Goal: Task Accomplishment & Management: Complete application form

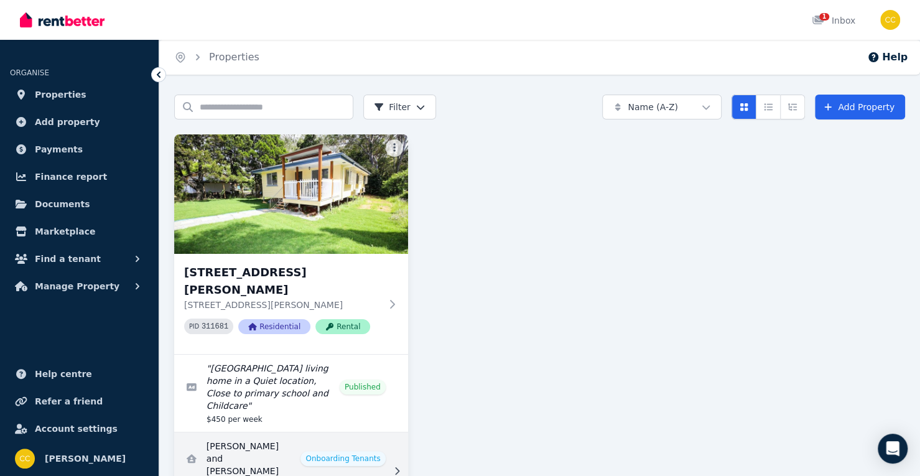
click at [280, 432] on link "View details for Jennifer and Roger Garner" at bounding box center [291, 470] width 234 height 77
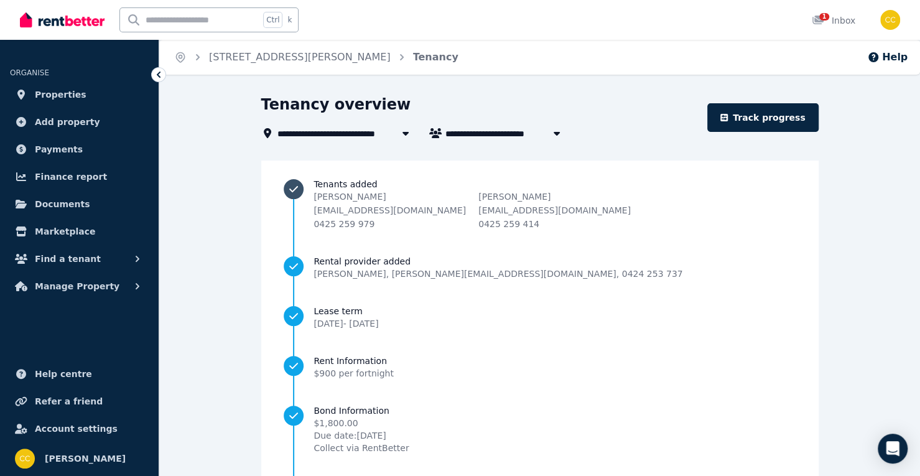
click at [434, 185] on span "Tenants added" at bounding box center [553, 184] width 481 height 12
click at [556, 131] on icon "button" at bounding box center [556, 133] width 12 height 10
type input "**********"
click at [667, 126] on div "**********" at bounding box center [480, 133] width 438 height 15
click at [190, 18] on input "text" at bounding box center [189, 20] width 139 height 24
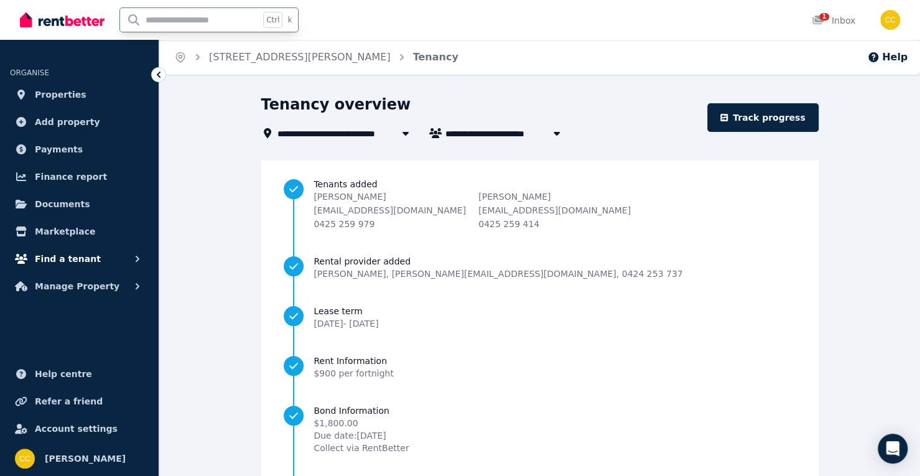
click at [132, 259] on icon "button" at bounding box center [137, 258] width 12 height 12
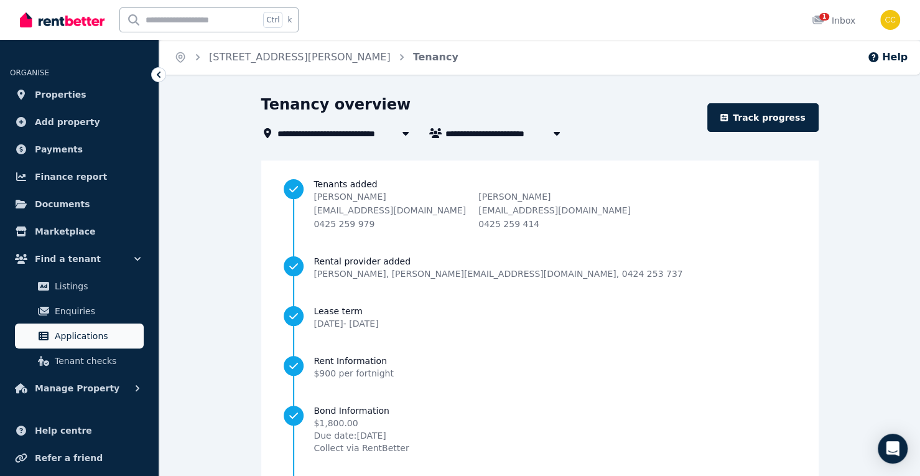
click at [76, 335] on span "Applications" at bounding box center [97, 335] width 84 height 15
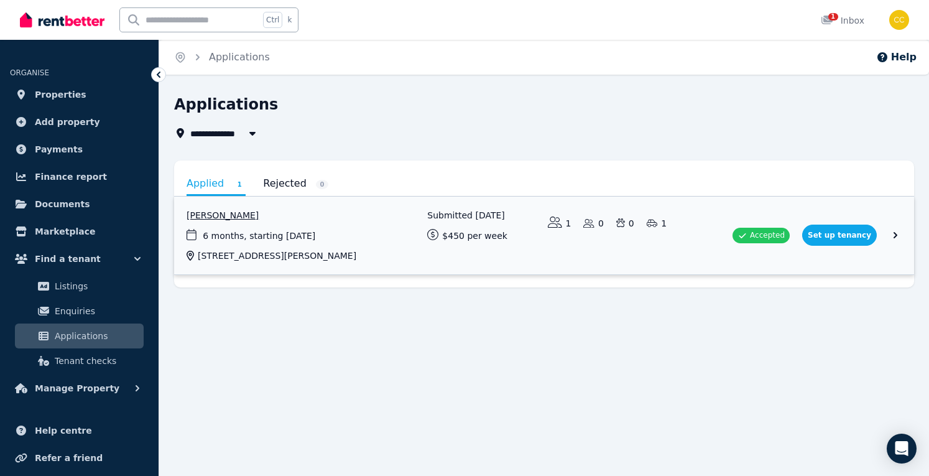
click at [846, 232] on link "View application: Jennifer Garner" at bounding box center [544, 236] width 740 height 78
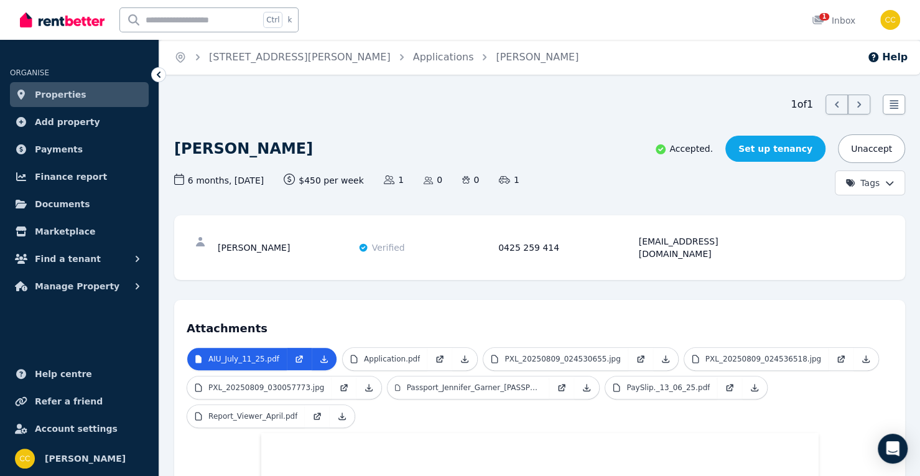
click at [785, 147] on link "Set up tenancy" at bounding box center [775, 149] width 100 height 26
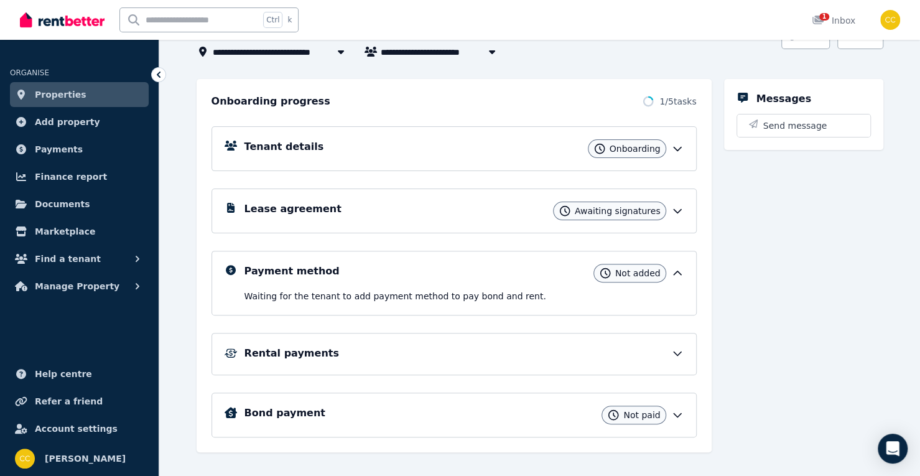
scroll to position [116, 0]
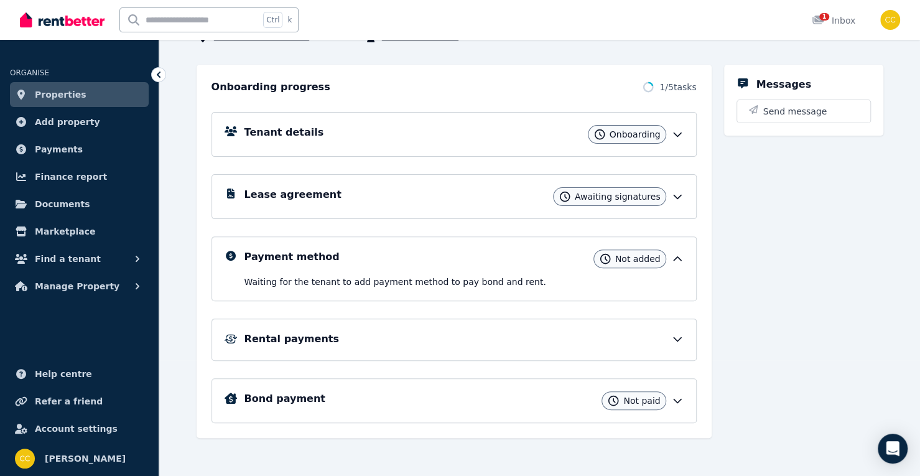
click at [674, 133] on icon at bounding box center [677, 134] width 12 height 12
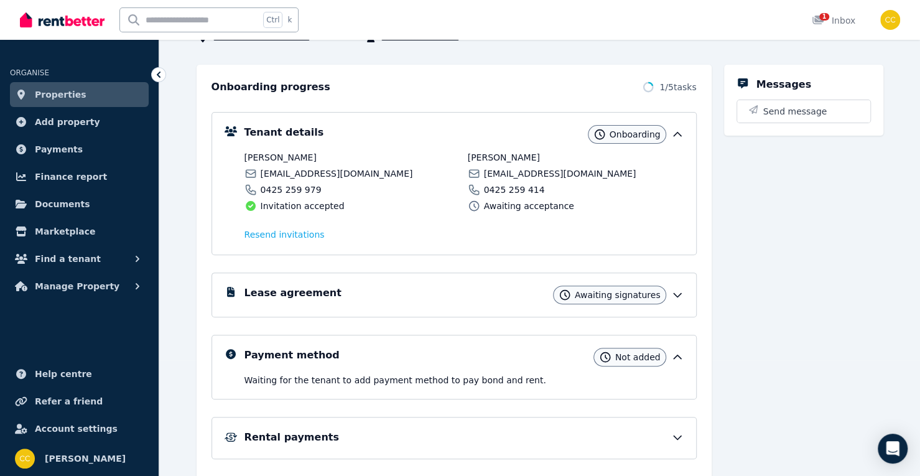
click at [284, 188] on span "0425 259 979" at bounding box center [291, 189] width 61 height 12
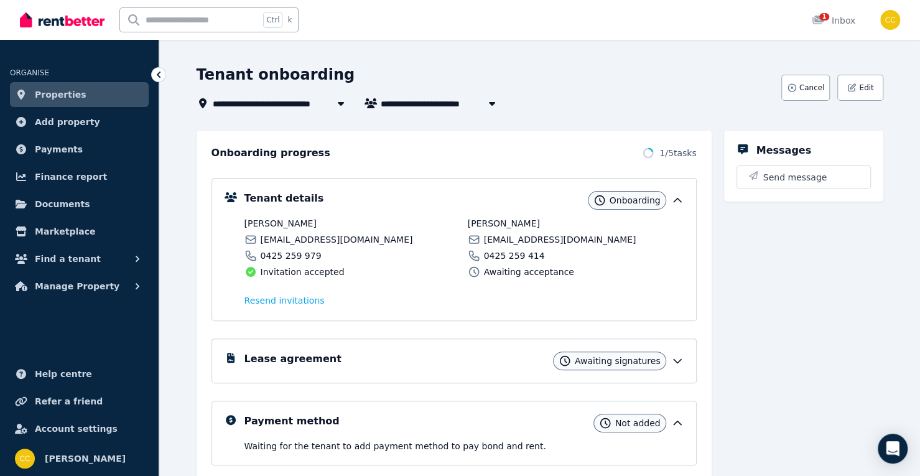
scroll to position [0, 0]
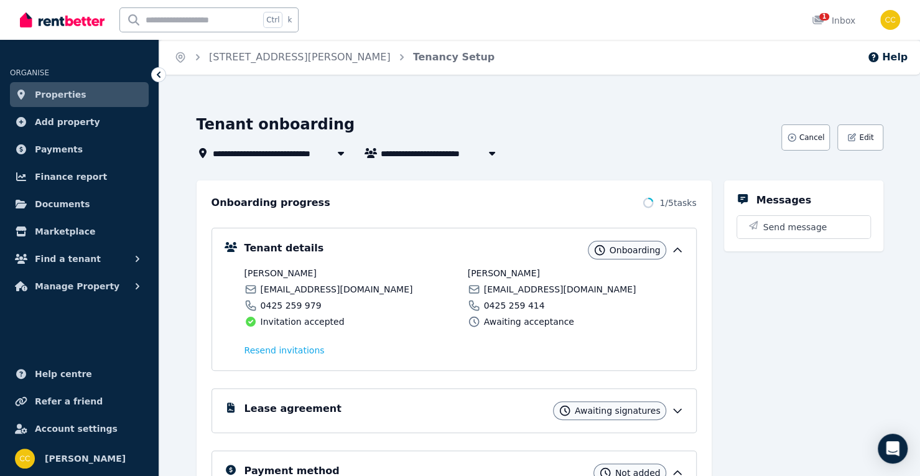
click at [464, 150] on span "[PERSON_NAME] and [PERSON_NAME]" at bounding box center [475, 153] width 189 height 15
type input "**********"
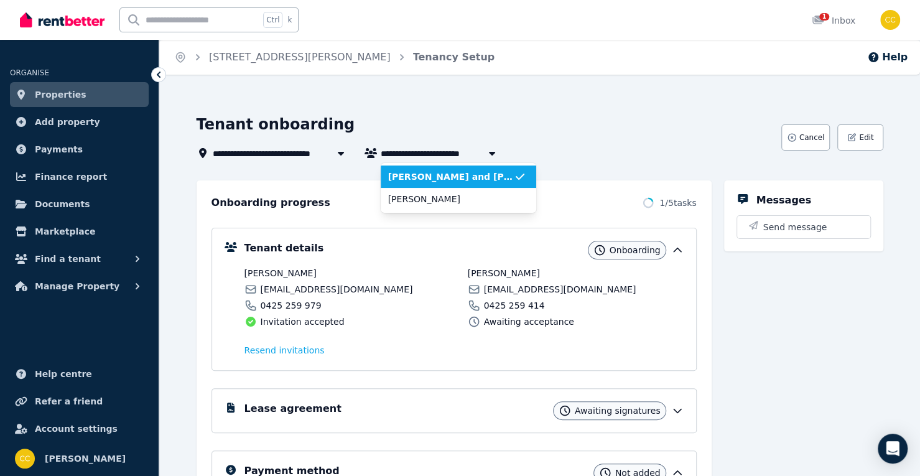
click at [474, 175] on span "[PERSON_NAME] and [PERSON_NAME]" at bounding box center [451, 176] width 126 height 12
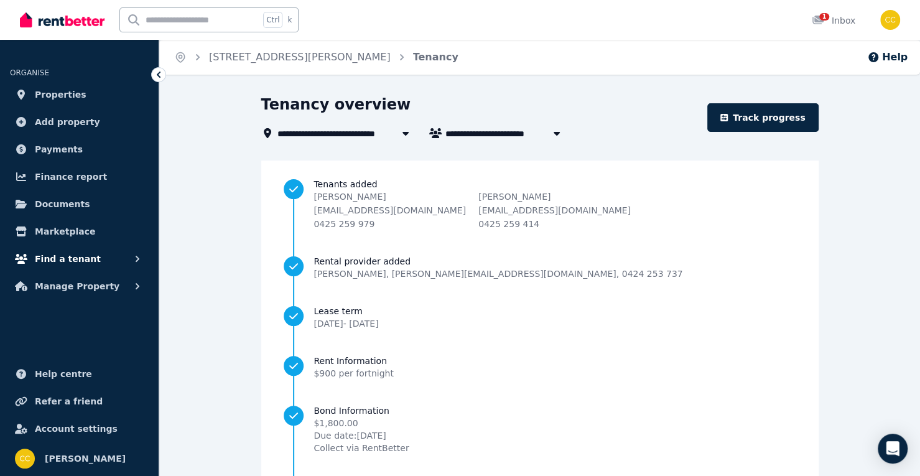
click at [53, 258] on span "Find a tenant" at bounding box center [68, 258] width 66 height 15
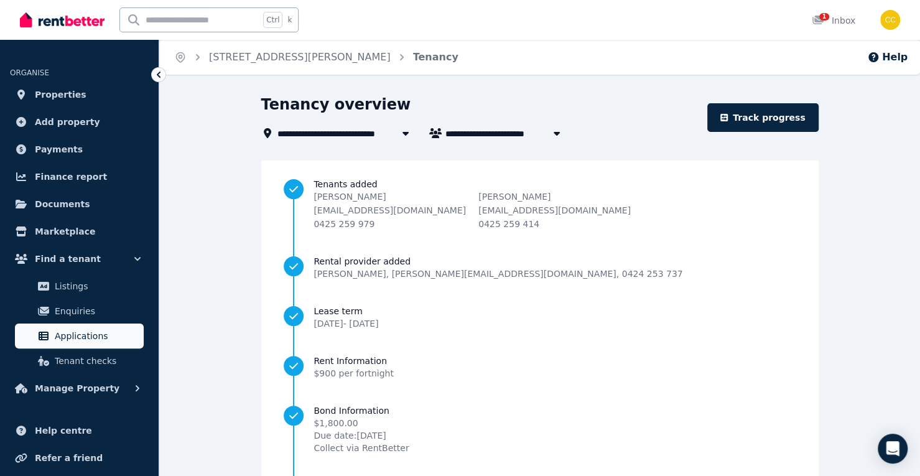
click at [76, 339] on span "Applications" at bounding box center [97, 335] width 84 height 15
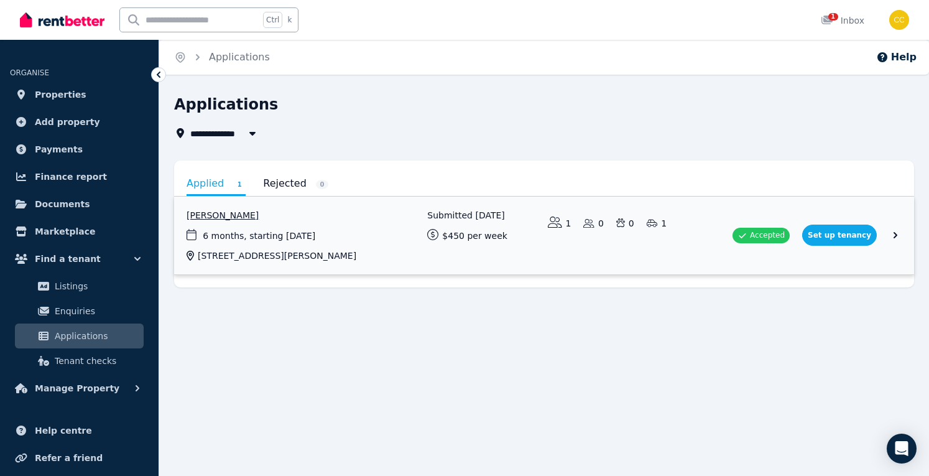
click at [630, 232] on link "View application: Jennifer Garner" at bounding box center [544, 236] width 740 height 78
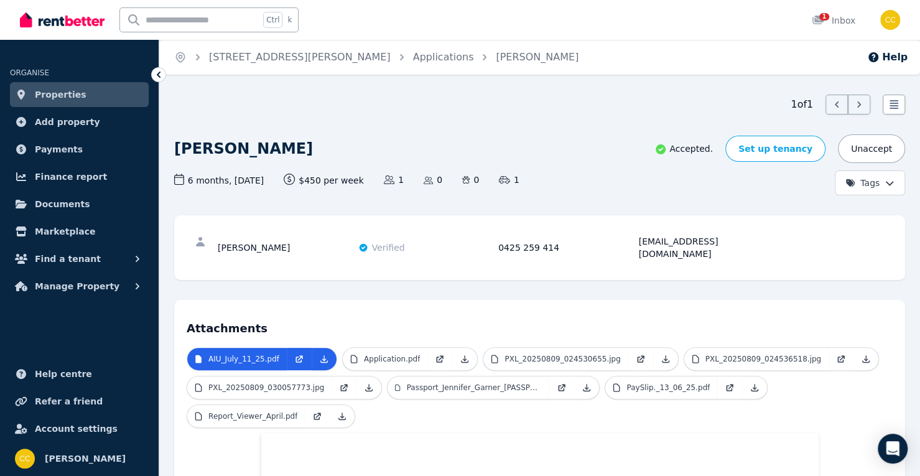
click at [730, 243] on div "[EMAIL_ADDRESS][DOMAIN_NAME]" at bounding box center [707, 247] width 137 height 25
click at [200, 242] on icon at bounding box center [200, 241] width 9 height 9
click at [66, 377] on span "Help centre" at bounding box center [63, 373] width 57 height 15
click at [496, 60] on link "[PERSON_NAME]" at bounding box center [537, 57] width 83 height 12
click at [787, 147] on link "Set up tenancy" at bounding box center [775, 149] width 100 height 26
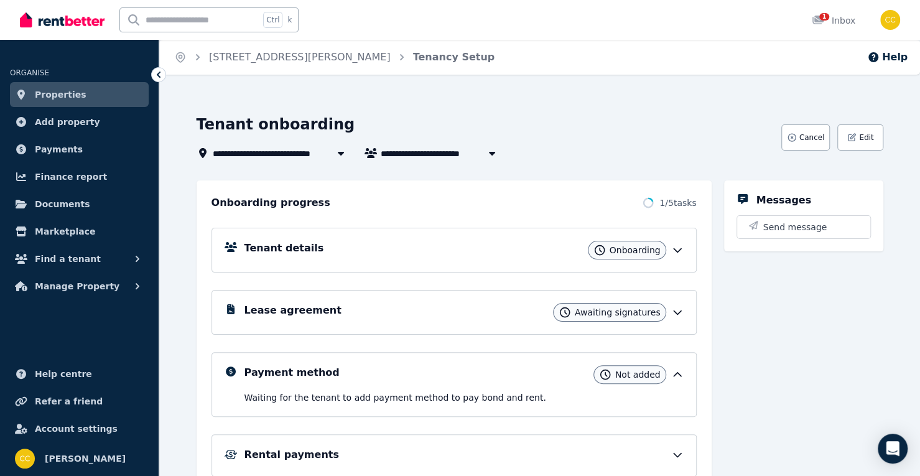
click at [520, 244] on div "Tenant details Onboarding" at bounding box center [463, 250] width 439 height 19
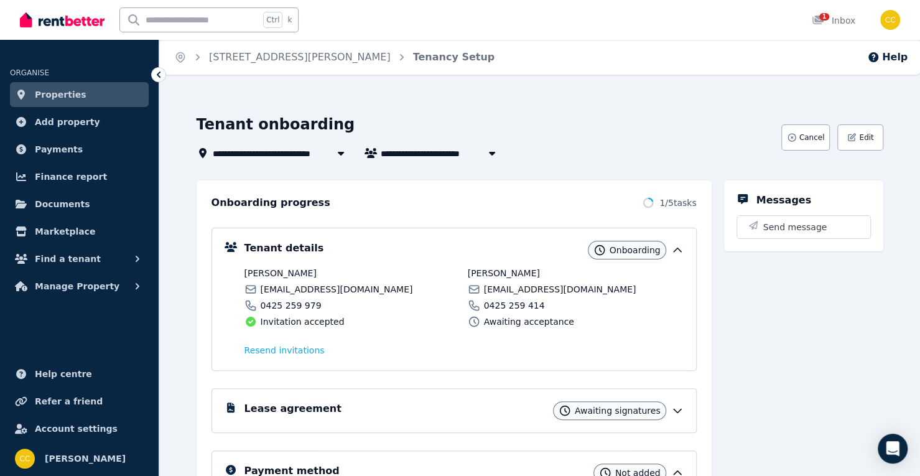
scroll to position [214, 0]
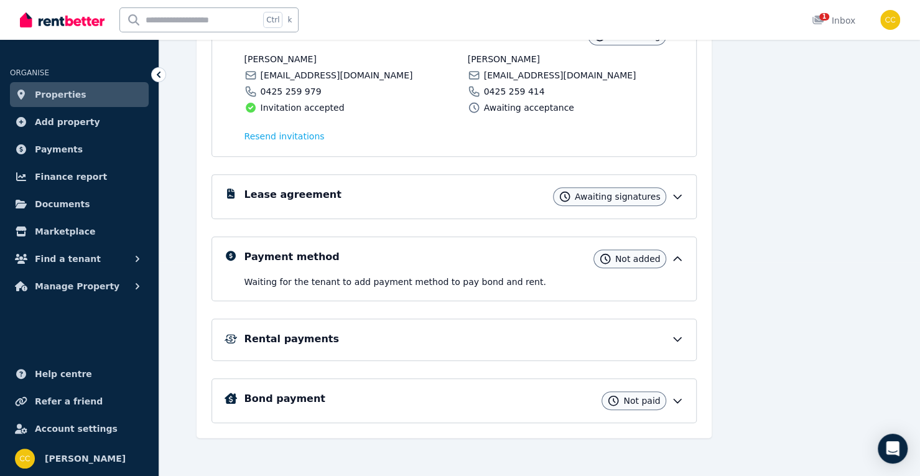
click at [272, 192] on h5 "Lease agreement" at bounding box center [292, 194] width 97 height 15
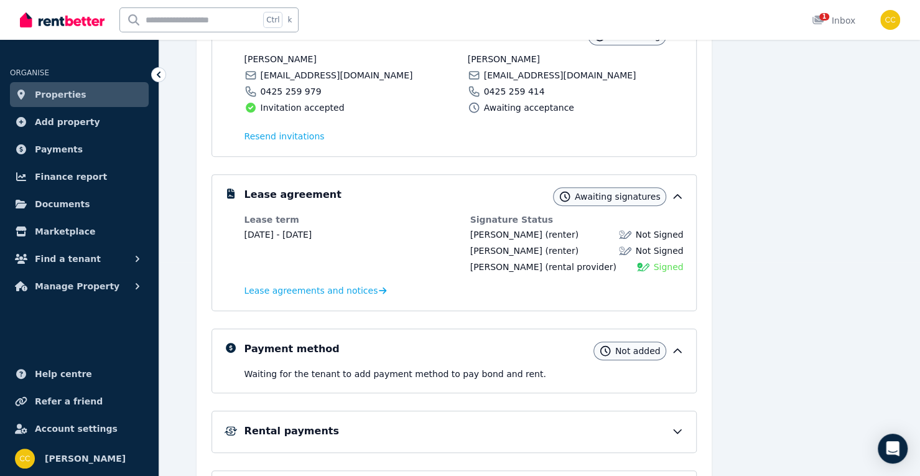
scroll to position [0, 0]
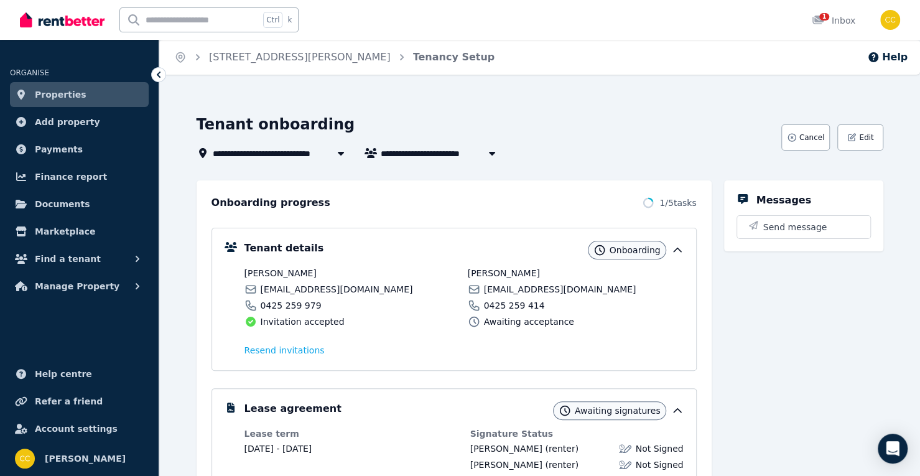
click at [273, 282] on div "Jennifer Garner sonojen04@aapt.net.au 0425 259 979 Invitation accepted" at bounding box center [352, 297] width 216 height 61
click at [278, 312] on div "Jennifer Garner sonojen04@aapt.net.au 0425 259 979 Invitation accepted" at bounding box center [352, 297] width 216 height 61
click at [340, 314] on div "Jennifer Garner sonojen04@aapt.net.au 0425 259 979 Invitation accepted" at bounding box center [352, 297] width 216 height 61
click at [412, 313] on div "Jennifer Garner sonojen04@aapt.net.au 0425 259 979 Invitation accepted" at bounding box center [352, 297] width 216 height 61
click at [248, 249] on h5 "Tenant details" at bounding box center [284, 248] width 80 height 15
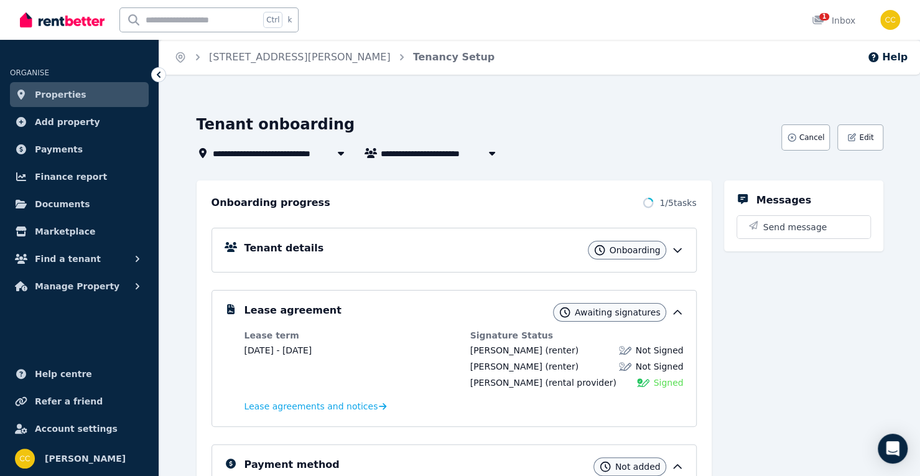
click at [248, 249] on h5 "Tenant details" at bounding box center [284, 248] width 80 height 15
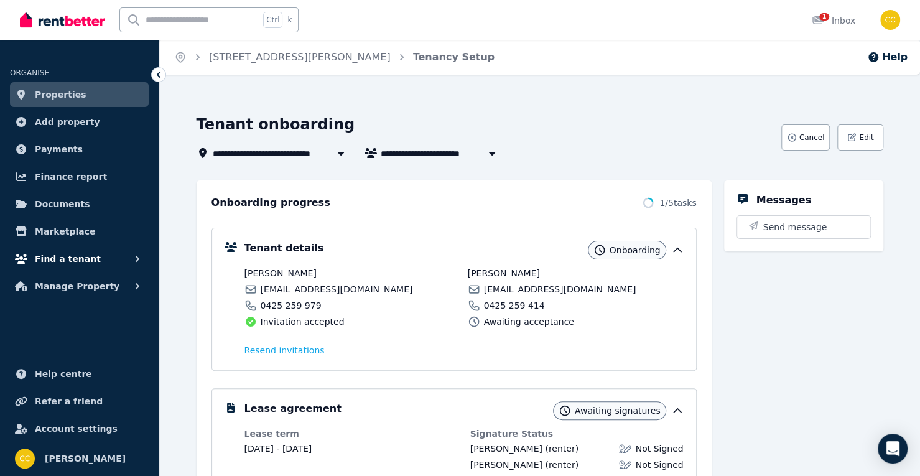
click at [63, 257] on span "Find a tenant" at bounding box center [68, 258] width 66 height 15
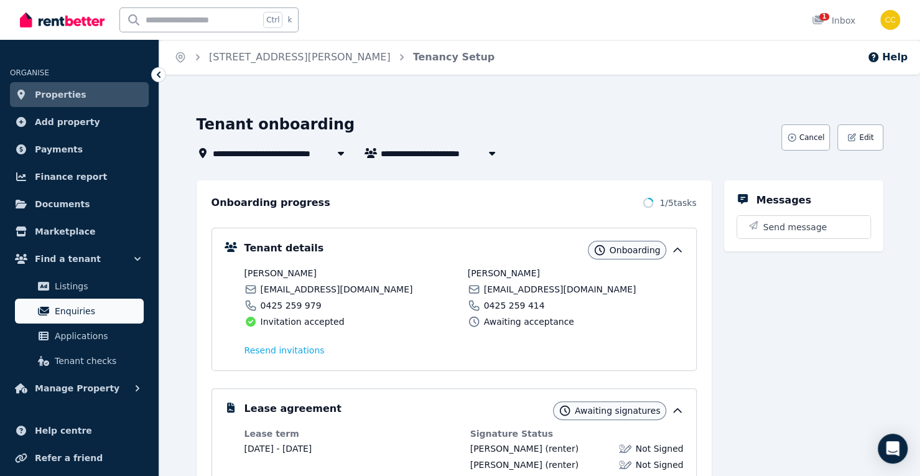
click at [76, 315] on span "Enquiries" at bounding box center [97, 310] width 84 height 15
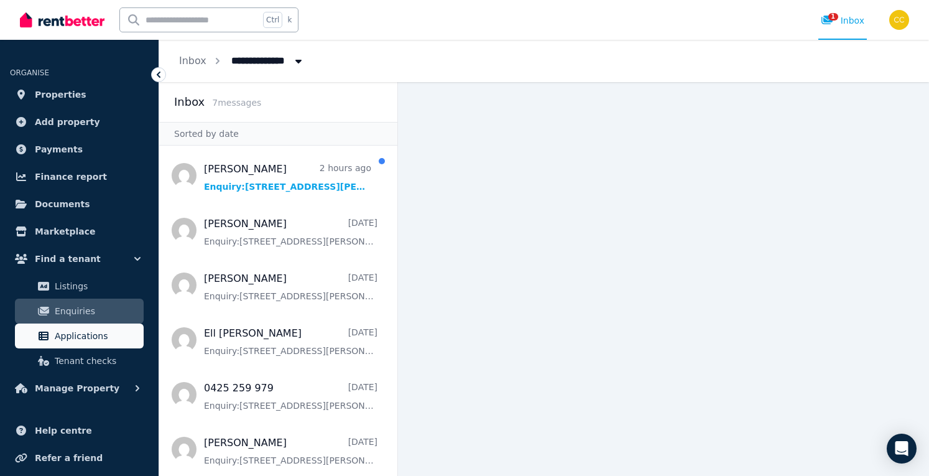
click at [76, 335] on span "Applications" at bounding box center [97, 335] width 84 height 15
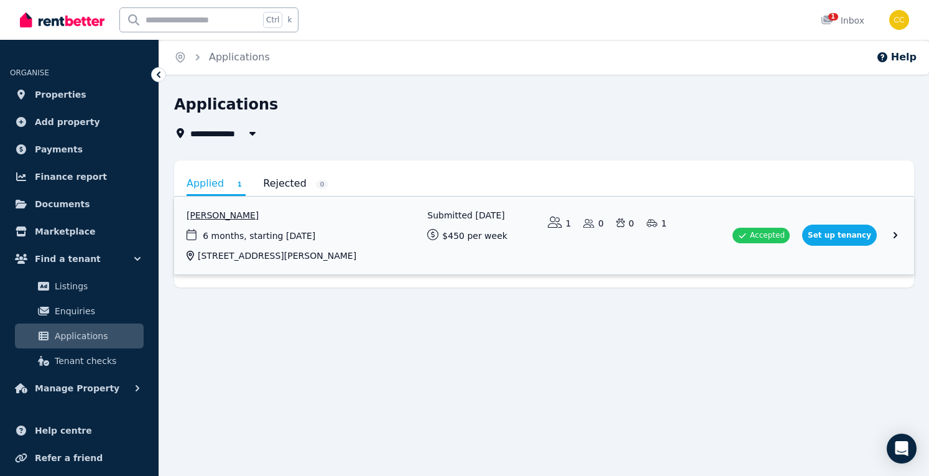
click at [894, 236] on link "View application: Jennifer Garner" at bounding box center [544, 236] width 740 height 78
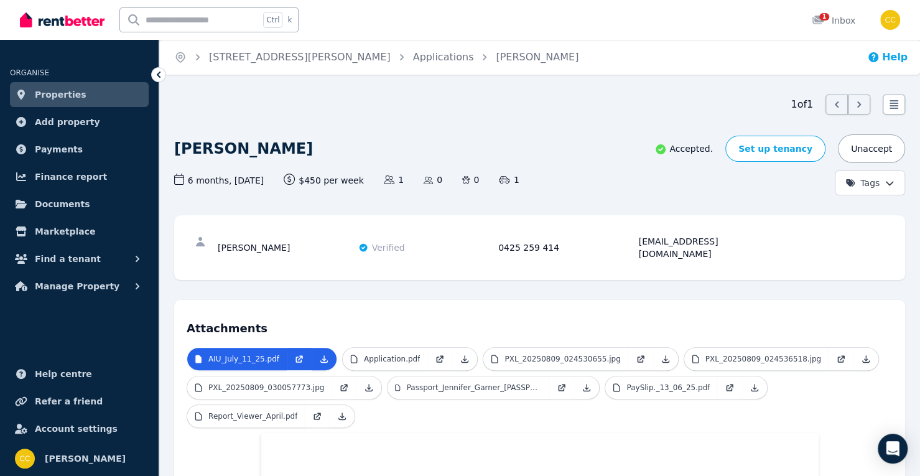
click at [879, 52] on icon "button" at bounding box center [873, 57] width 12 height 12
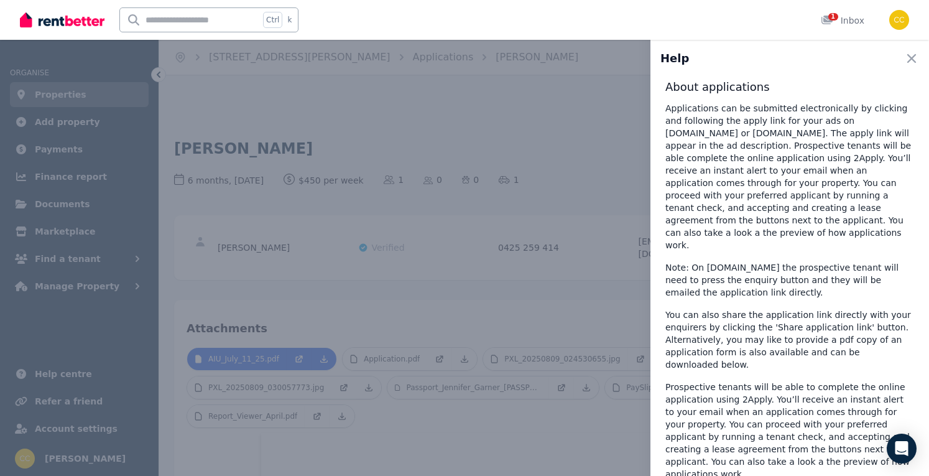
scroll to position [214, 0]
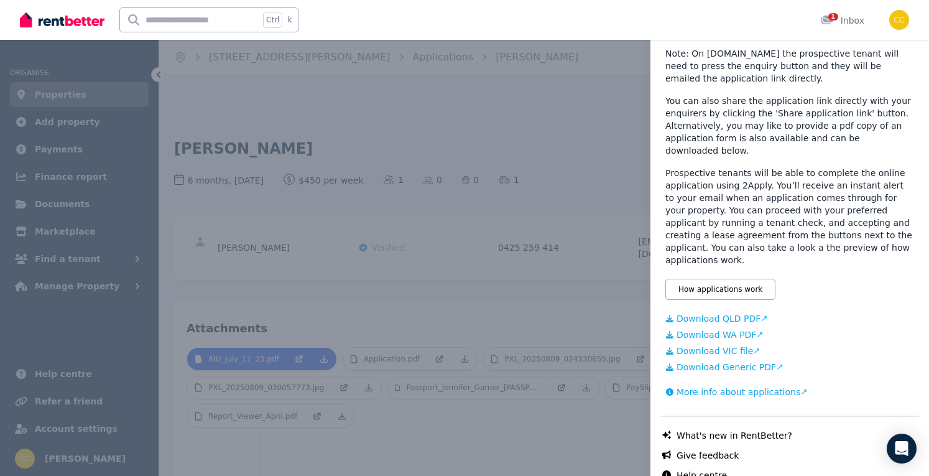
click at [690, 463] on div "Chat with us live What's new in RentBetter? Give feedback Help centre Chat supp…" at bounding box center [789, 464] width 259 height 98
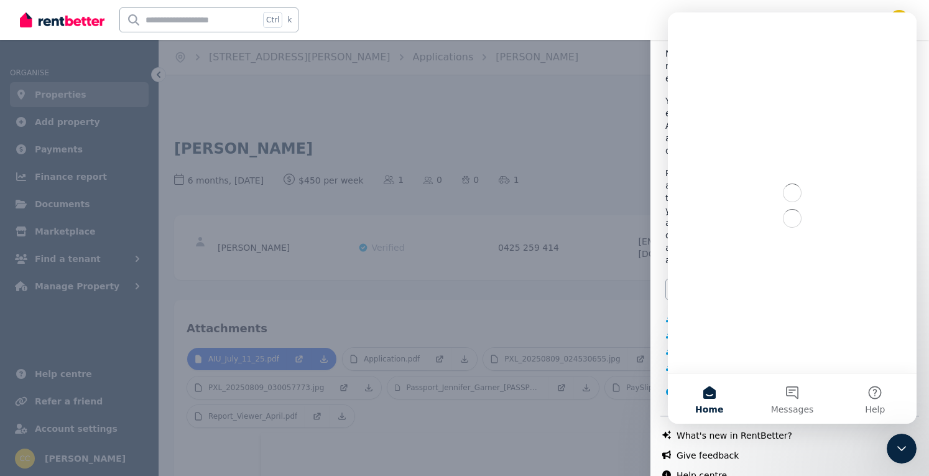
scroll to position [0, 0]
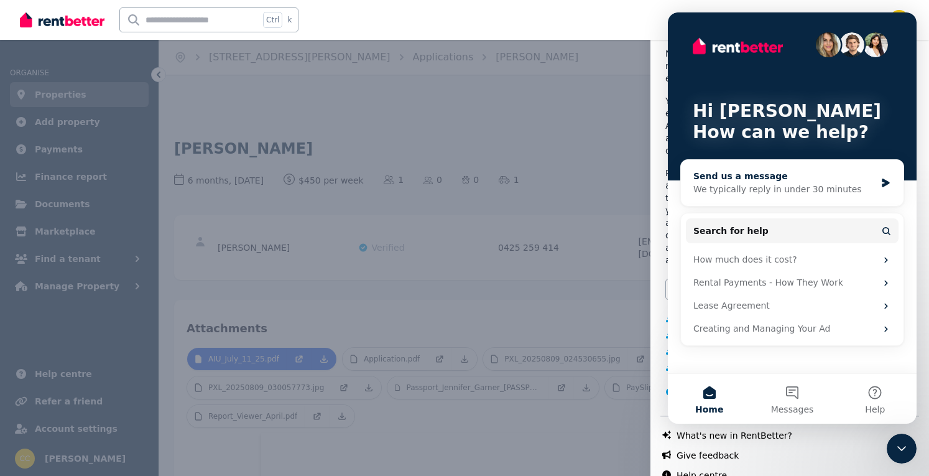
click at [745, 175] on div "Send us a message" at bounding box center [784, 176] width 182 height 13
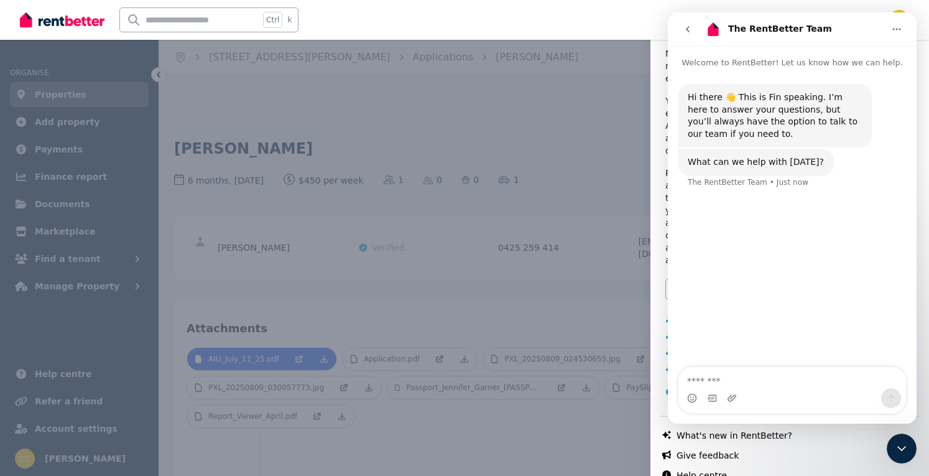
click at [760, 381] on textarea "Message…" at bounding box center [793, 377] width 228 height 21
type textarea "**********"
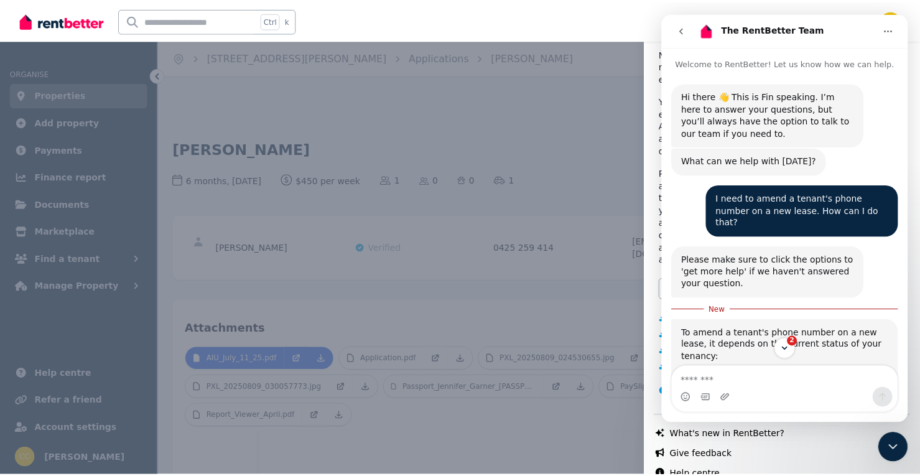
scroll to position [331, 0]
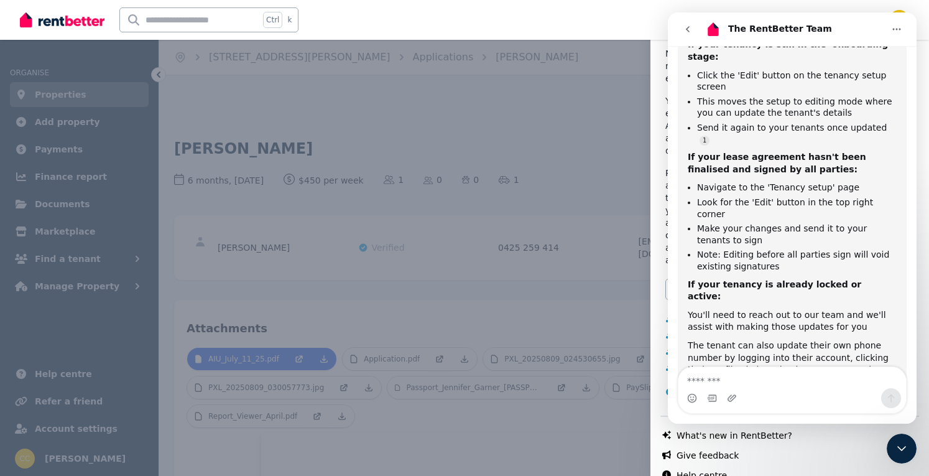
click at [620, 139] on div "Help Close panel About applications Applications can be submitted electronicall…" at bounding box center [464, 238] width 929 height 476
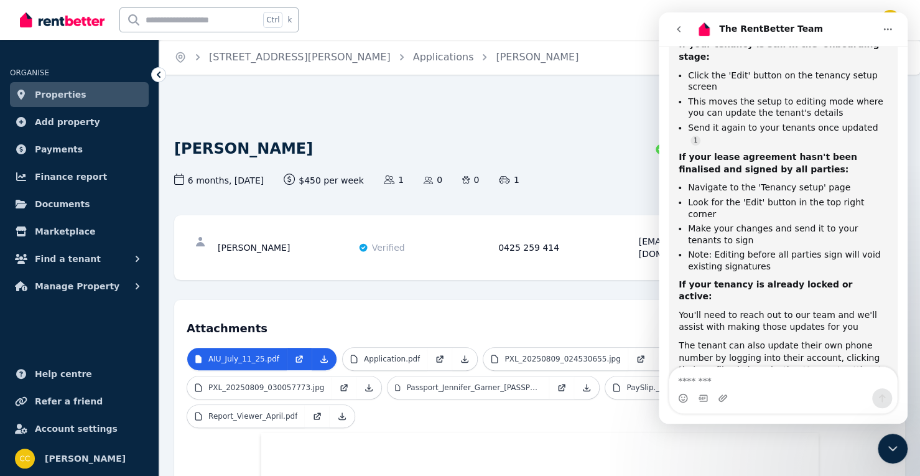
click at [570, 144] on div "[PERSON_NAME]" at bounding box center [416, 148] width 484 height 29
click at [675, 26] on icon "go back" at bounding box center [679, 29] width 10 height 10
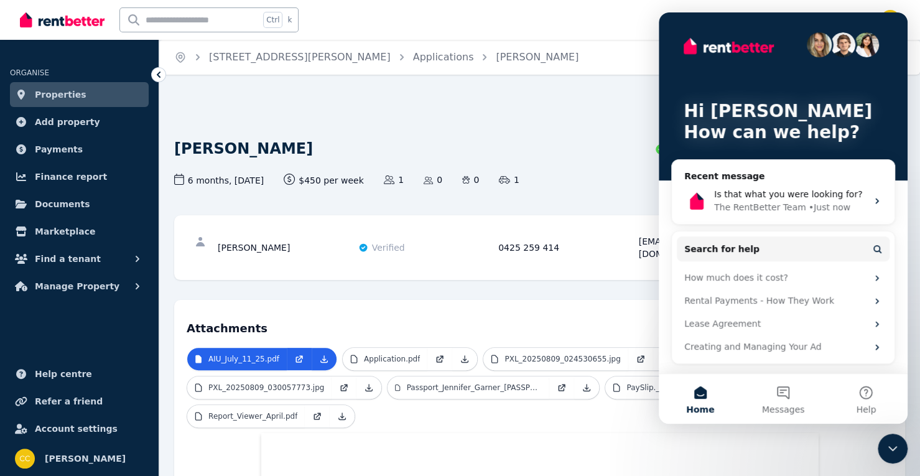
scroll to position [0, 0]
click at [551, 147] on div "[PERSON_NAME]" at bounding box center [416, 148] width 484 height 29
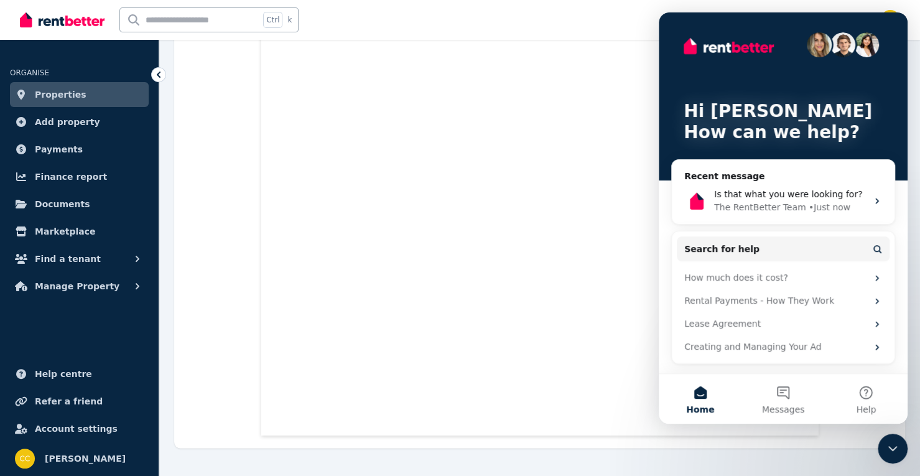
scroll to position [540, 0]
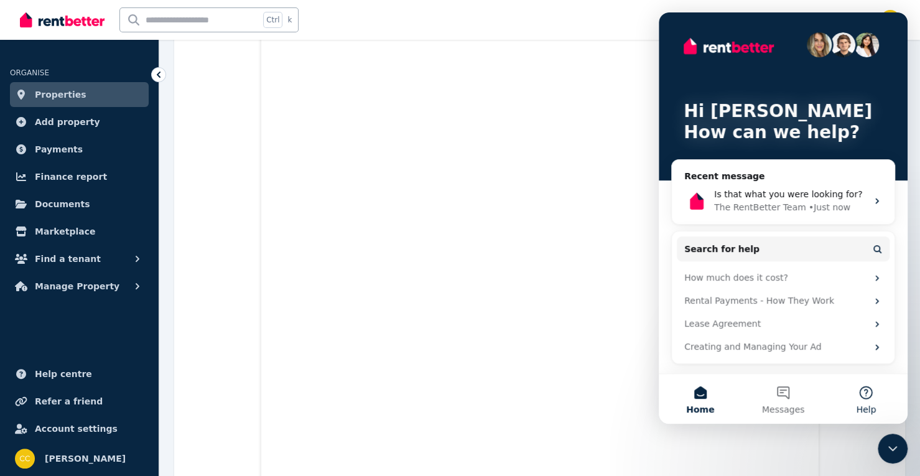
click at [863, 398] on button "Help" at bounding box center [866, 399] width 83 height 50
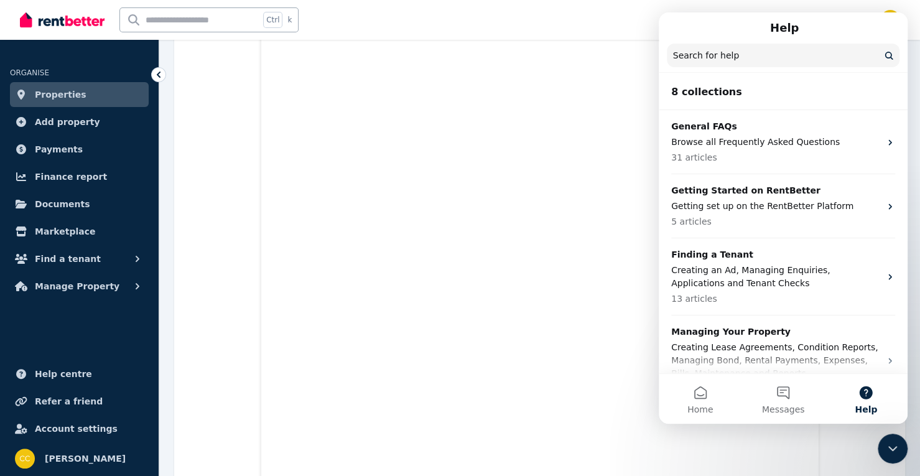
click at [203, 349] on div "AIU_July_11_25.pdf Application.pdf PXL_20250809_024530655.jpg PXL_20250809_0245…" at bounding box center [540, 266] width 706 height 919
click at [131, 261] on icon "button" at bounding box center [137, 258] width 12 height 12
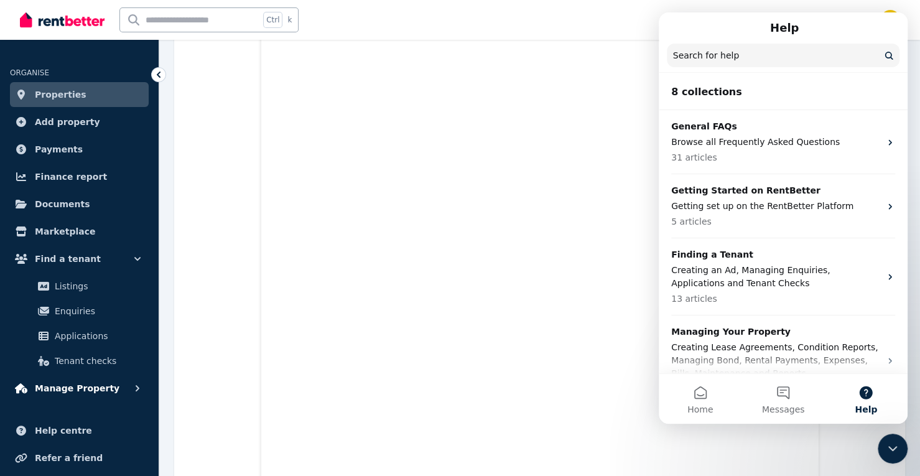
click at [82, 388] on span "Manage Property" at bounding box center [77, 388] width 85 height 15
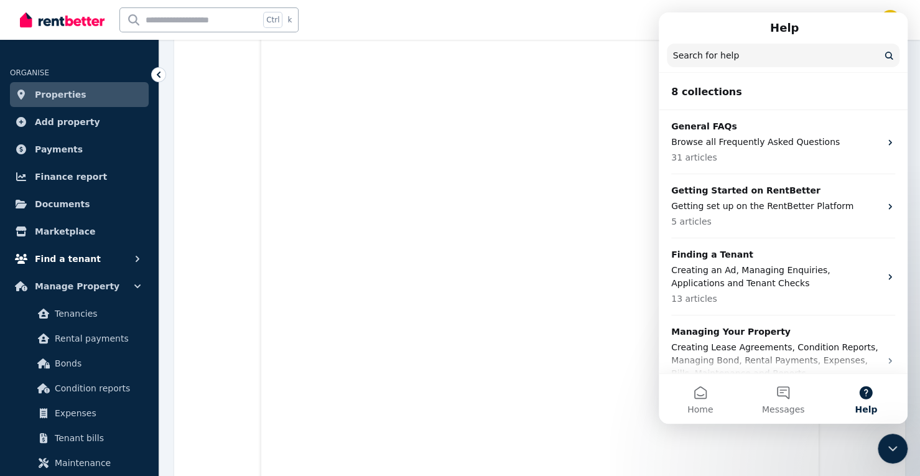
click at [80, 257] on span "Find a tenant" at bounding box center [68, 258] width 66 height 15
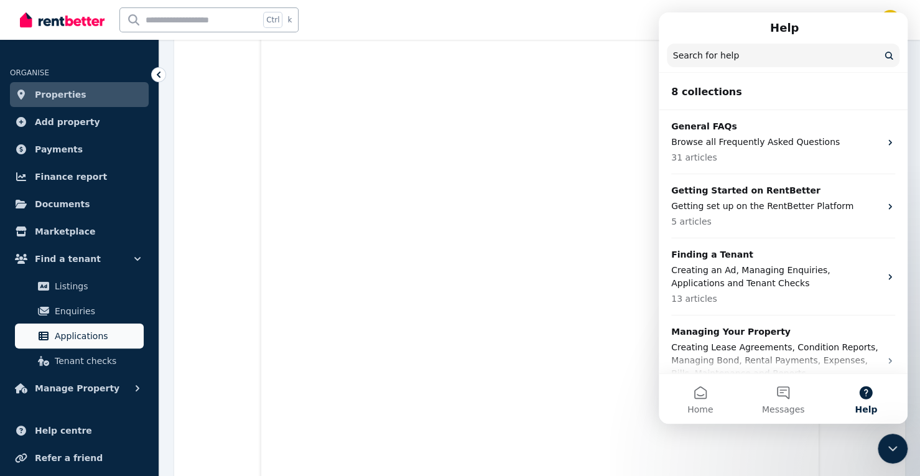
click at [86, 340] on span "Applications" at bounding box center [97, 335] width 84 height 15
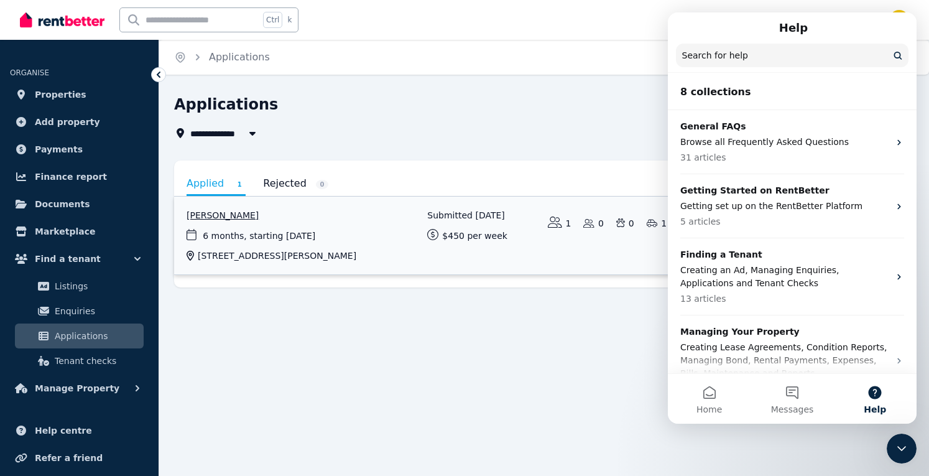
click at [206, 218] on link "View application: Jennifer Garner" at bounding box center [544, 236] width 740 height 78
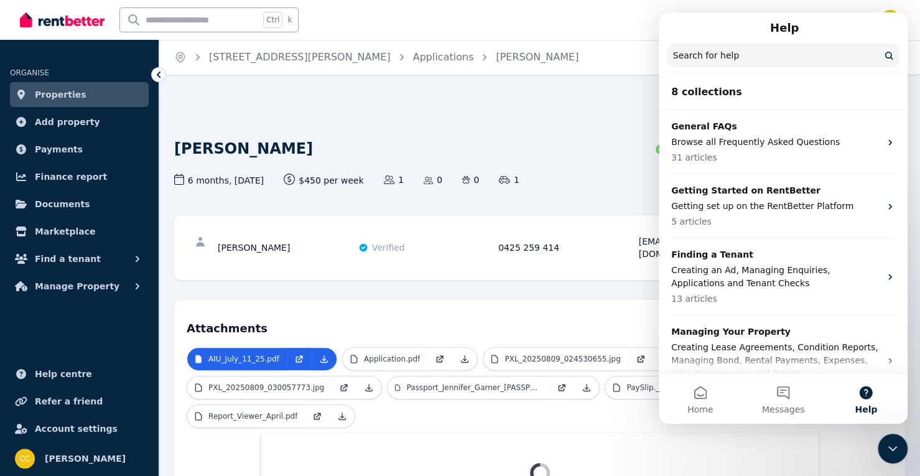
click at [862, 29] on div "Help" at bounding box center [783, 27] width 233 height 21
drag, startPoint x: 867, startPoint y: 30, endPoint x: 667, endPoint y: 22, distance: 199.8
click at [667, 22] on div "Help" at bounding box center [783, 27] width 233 height 21
click at [680, 31] on div "Help" at bounding box center [783, 27] width 233 height 21
click at [892, 28] on div "Help" at bounding box center [783, 27] width 233 height 21
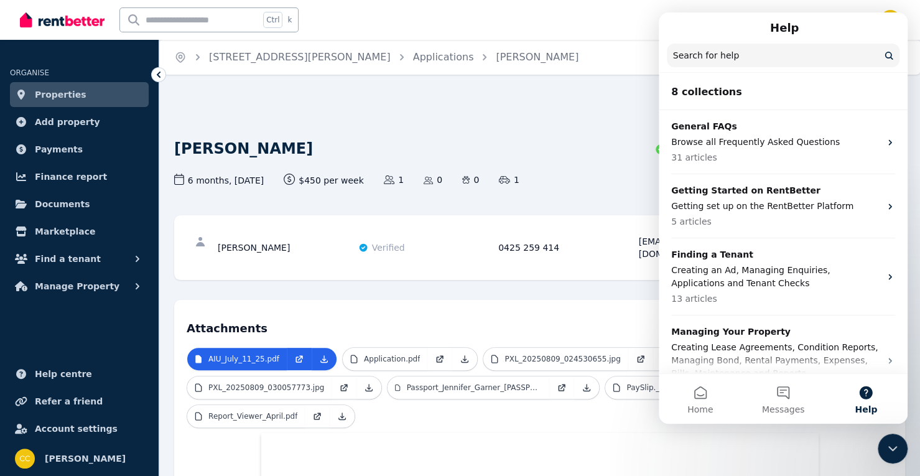
click at [894, 445] on icon "Close Intercom Messenger" at bounding box center [892, 448] width 15 height 15
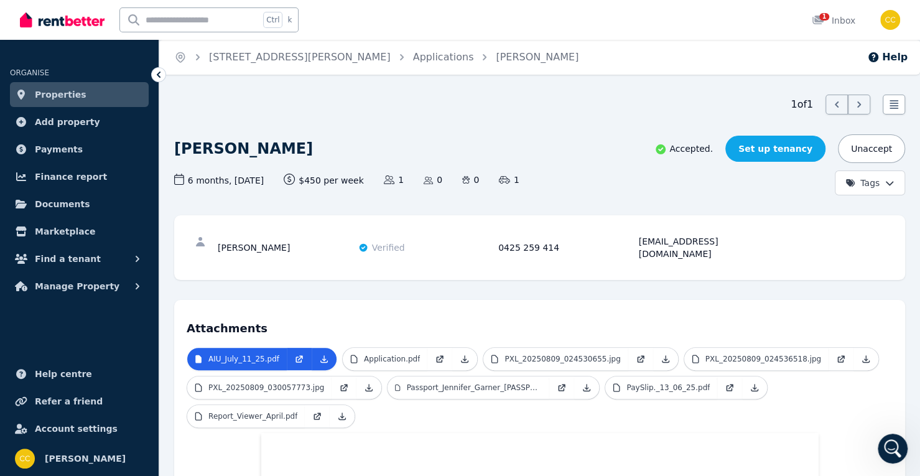
click at [775, 139] on link "Set up tenancy" at bounding box center [775, 149] width 100 height 26
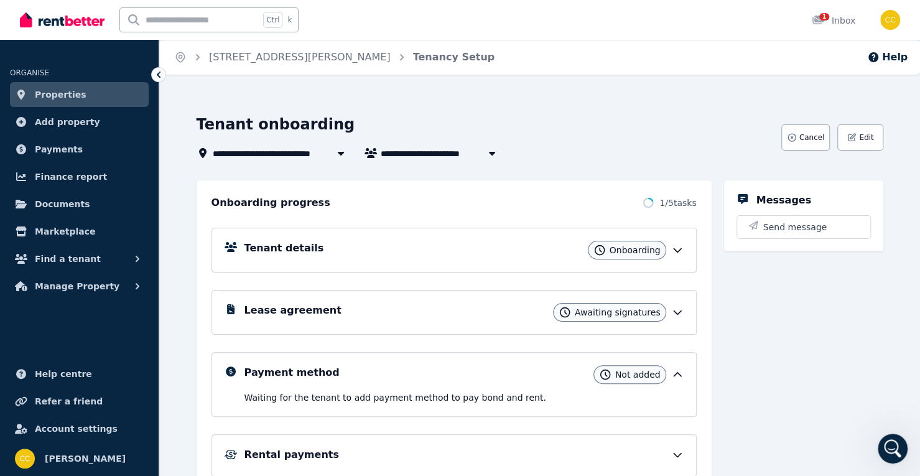
click at [678, 247] on icon at bounding box center [677, 250] width 12 height 12
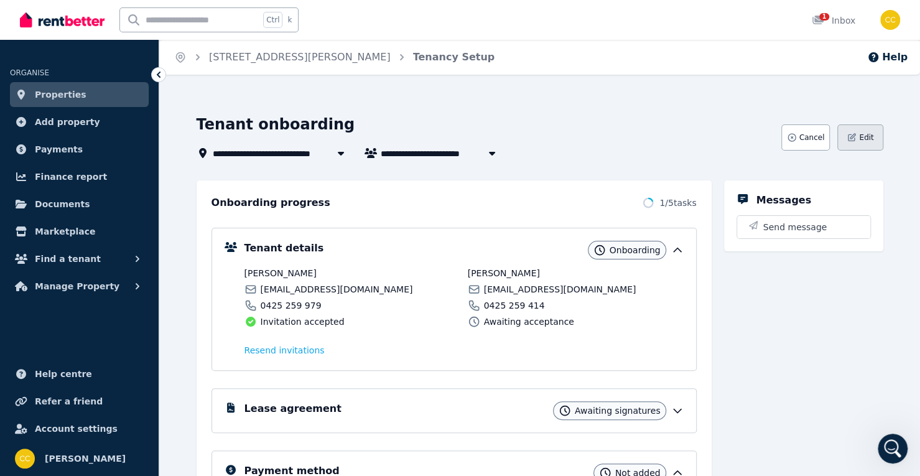
click at [861, 132] on span "Edit" at bounding box center [866, 137] width 14 height 10
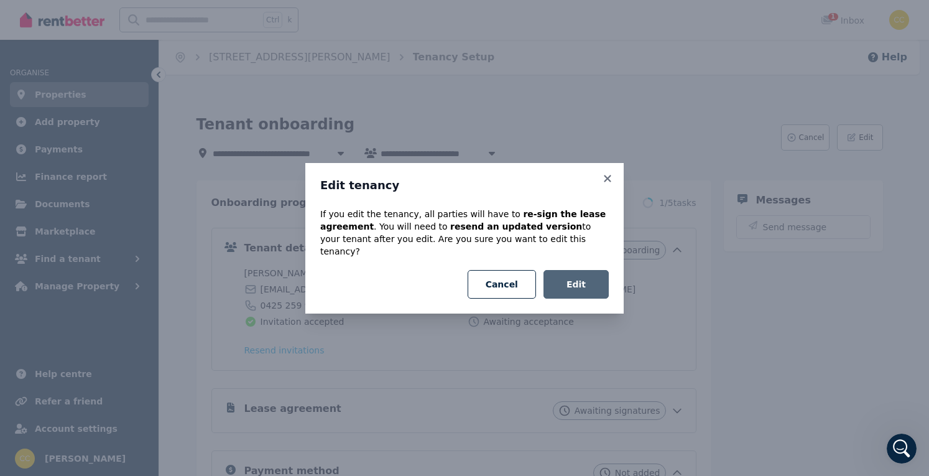
click at [589, 279] on button "Edit" at bounding box center [576, 284] width 65 height 29
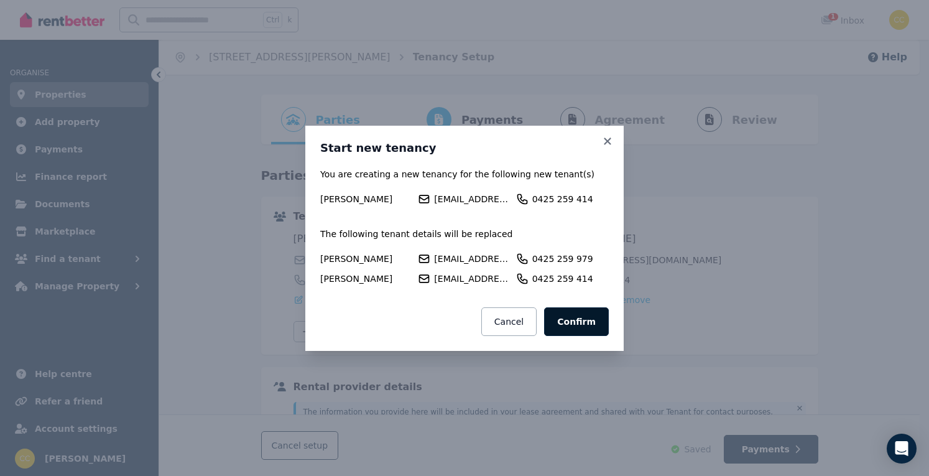
click at [586, 320] on button "Confirm" at bounding box center [576, 321] width 65 height 29
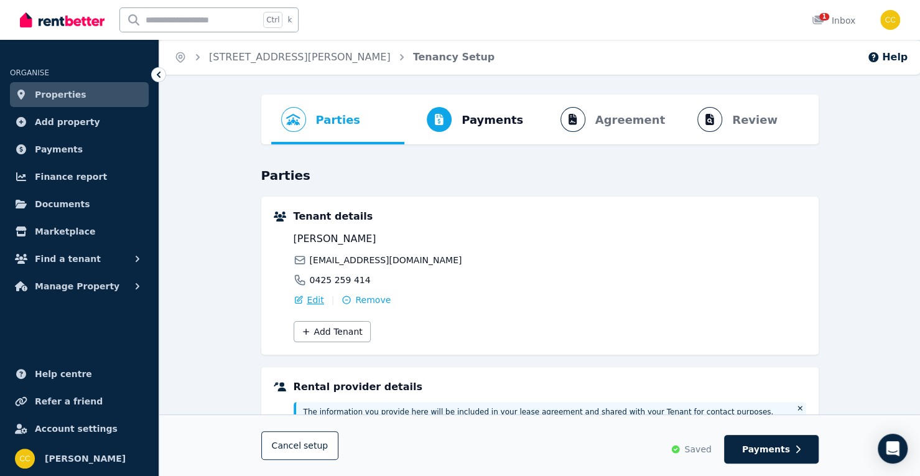
click at [310, 300] on span "Edit" at bounding box center [315, 300] width 17 height 12
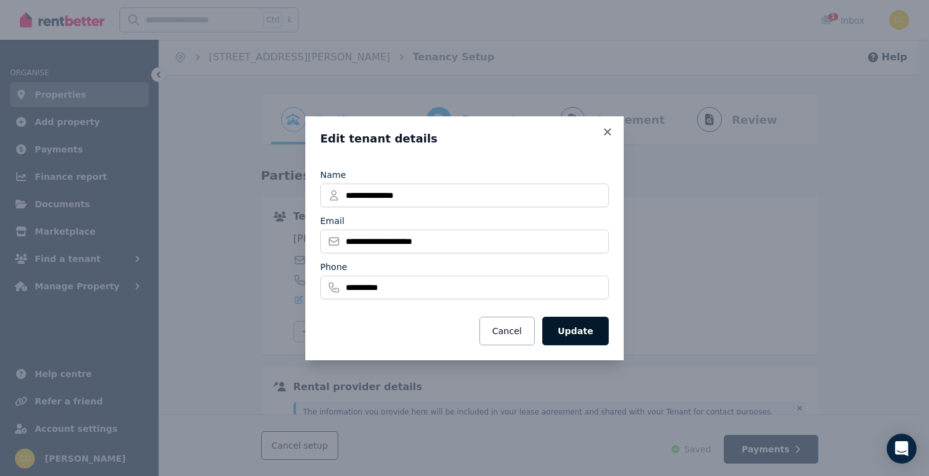
click at [580, 330] on button "Update" at bounding box center [575, 331] width 67 height 29
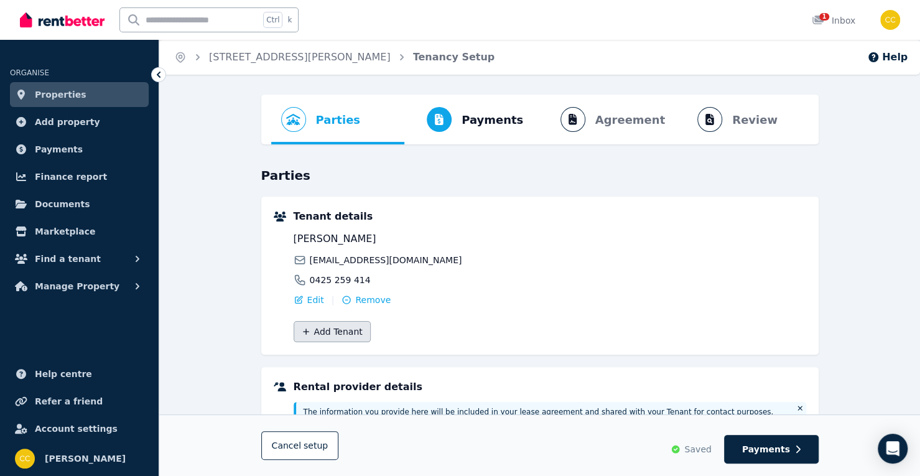
click at [330, 327] on button "Add Tenant" at bounding box center [332, 331] width 77 height 21
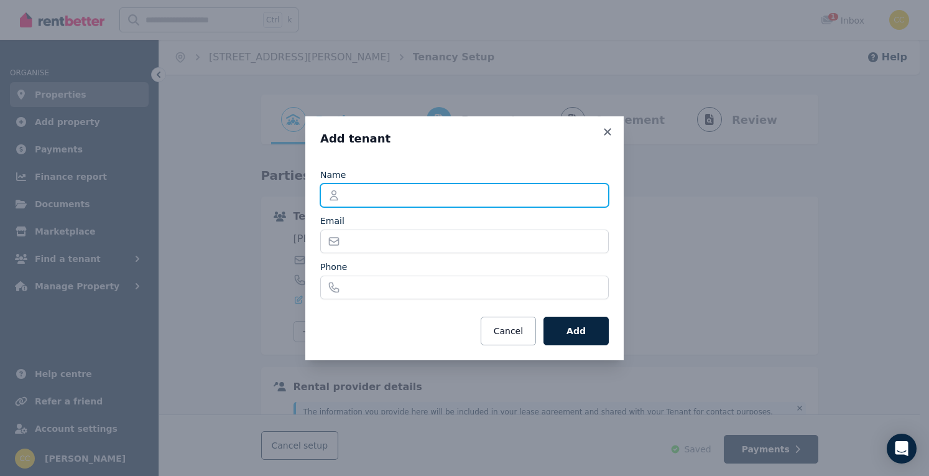
click at [387, 198] on input "Name" at bounding box center [464, 195] width 289 height 24
type input "**********"
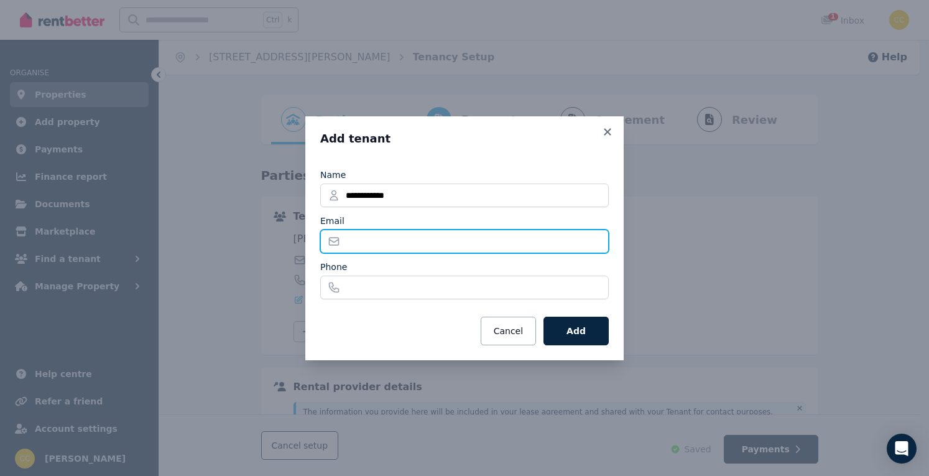
click at [394, 243] on input "Email" at bounding box center [464, 241] width 289 height 24
type input "**********"
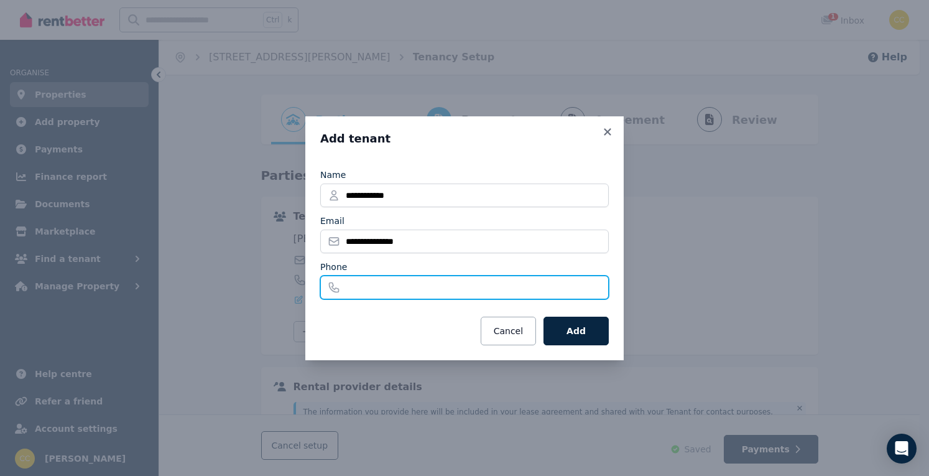
click at [369, 280] on input "Phone" at bounding box center [464, 288] width 289 height 24
type input "**********"
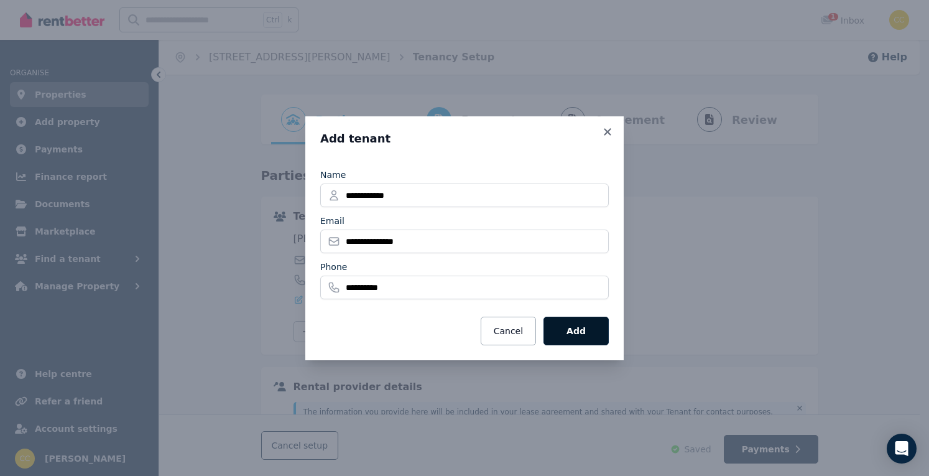
click at [580, 328] on button "Add" at bounding box center [576, 331] width 65 height 29
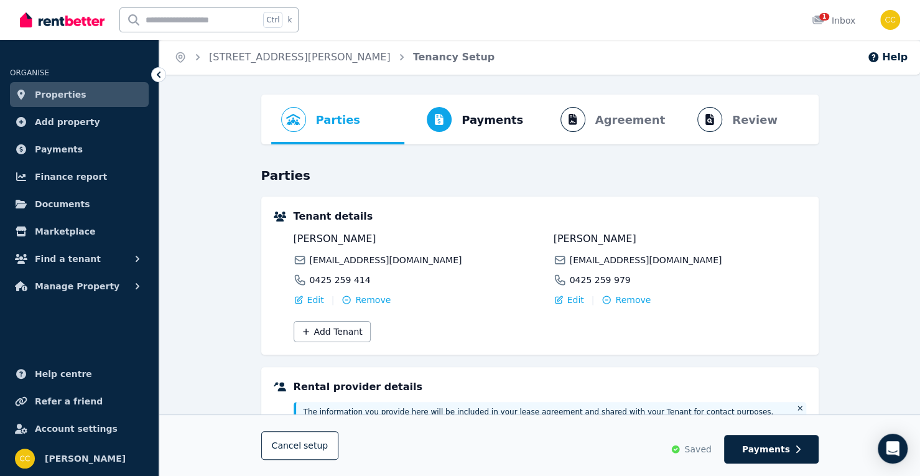
click at [881, 280] on div "Parties Rental provider and tenant details Payments Bond and rental payments Ag…" at bounding box center [539, 414] width 761 height 639
click at [786, 445] on span "Payments" at bounding box center [766, 449] width 48 height 12
select select "**********"
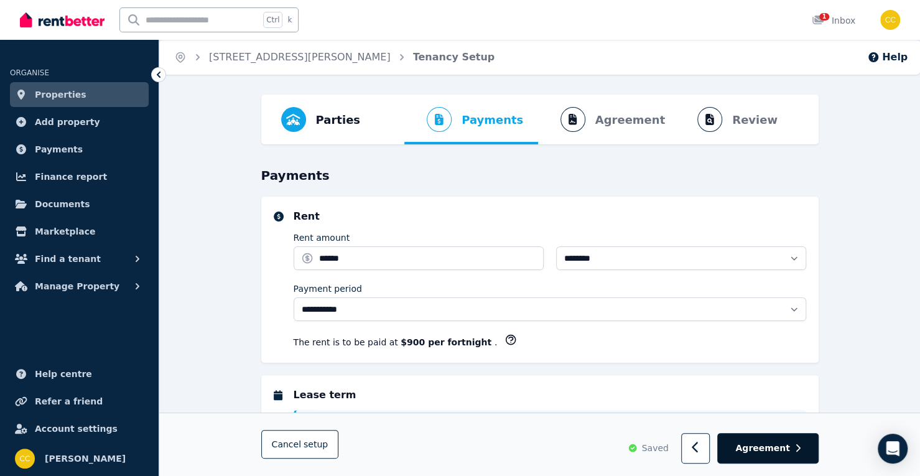
select select "**********"
click at [773, 448] on span "Agreement" at bounding box center [762, 448] width 55 height 12
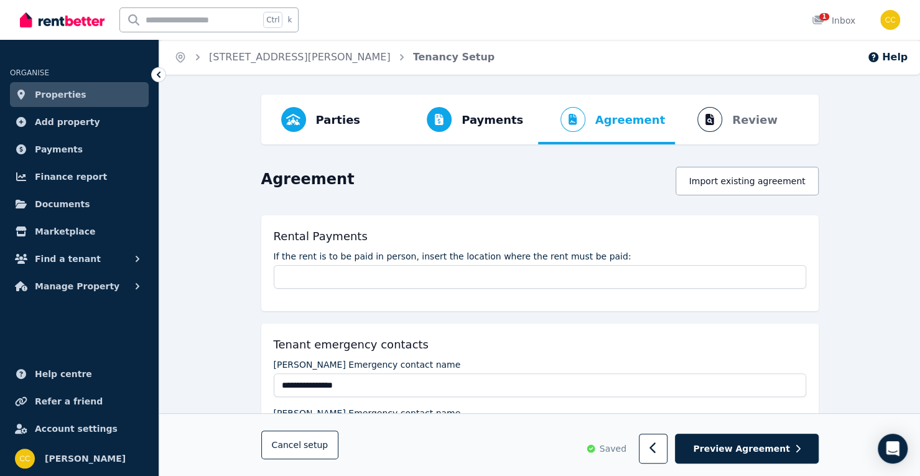
scroll to position [871, 0]
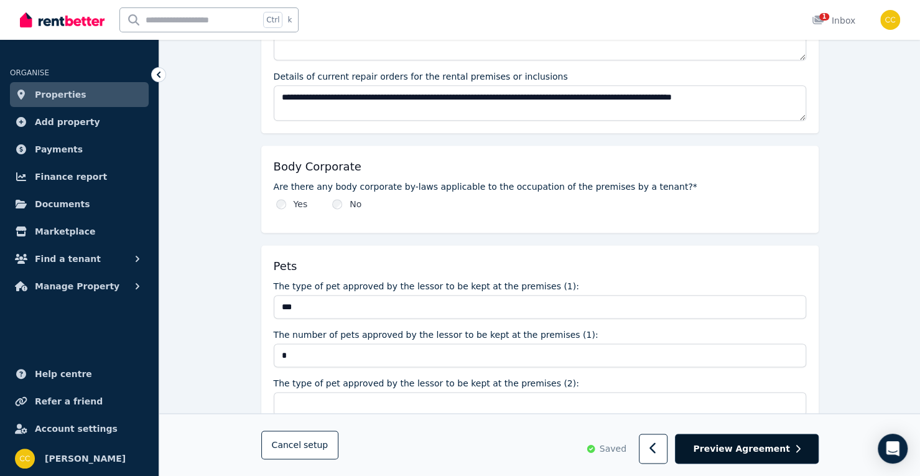
click at [757, 451] on span "Preview Agreement" at bounding box center [741, 448] width 96 height 12
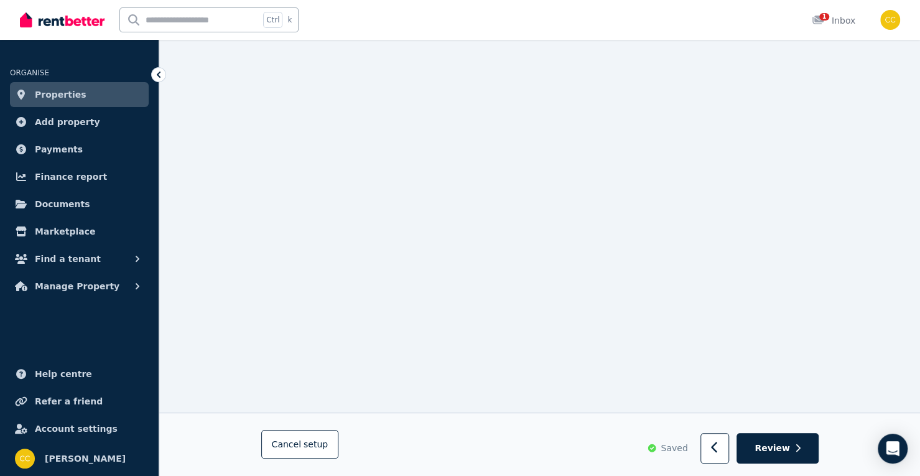
scroll to position [194, 0]
click at [780, 447] on span "Review" at bounding box center [771, 448] width 35 height 12
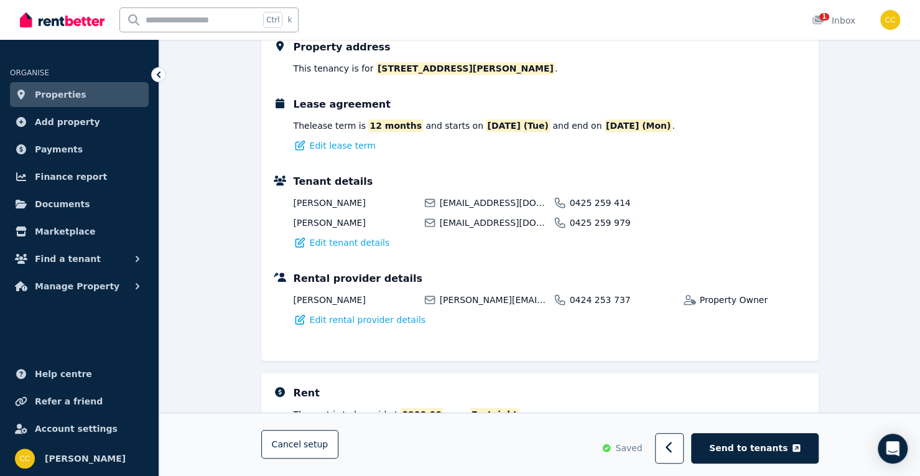
scroll to position [0, 0]
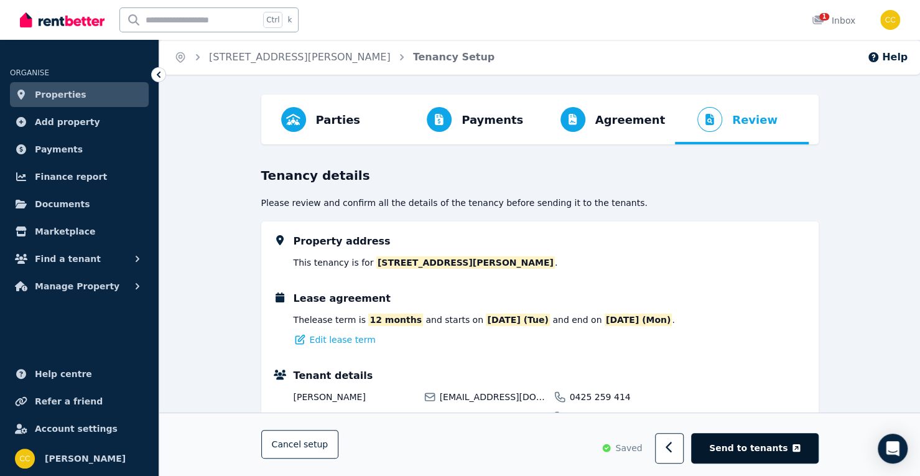
click at [760, 452] on span "Send to tenants" at bounding box center [748, 448] width 78 height 12
